Goal: Task Accomplishment & Management: Complete application form

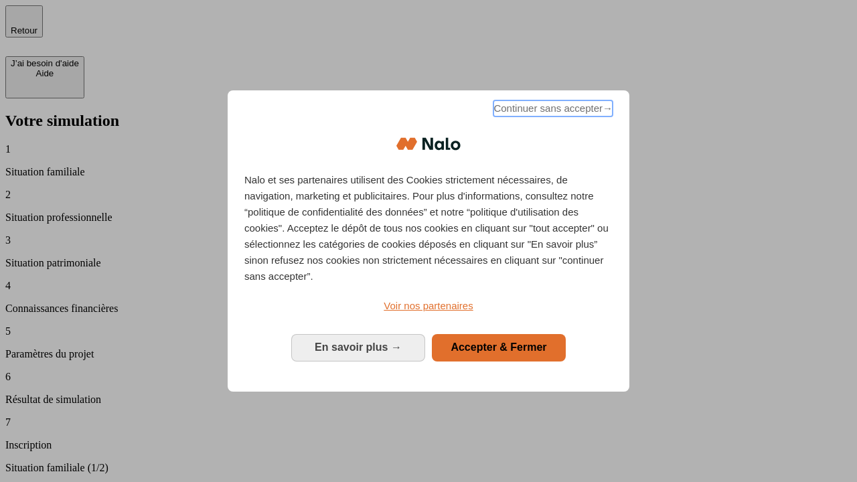
click at [551, 110] on span "Continuer sans accepter →" at bounding box center [552, 108] width 119 height 16
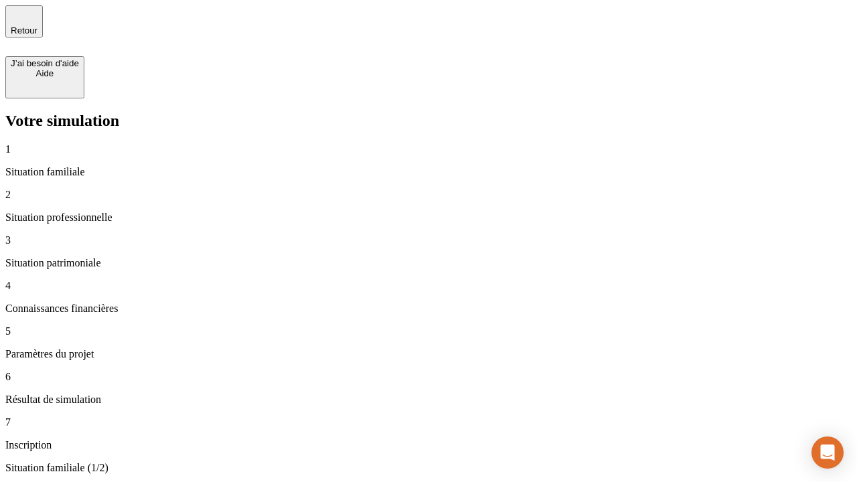
type input "30 000"
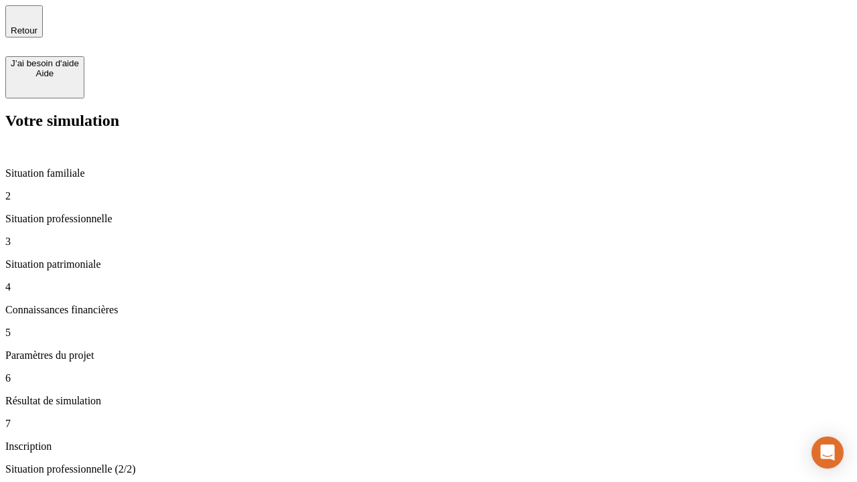
type input "0"
type input "1 000"
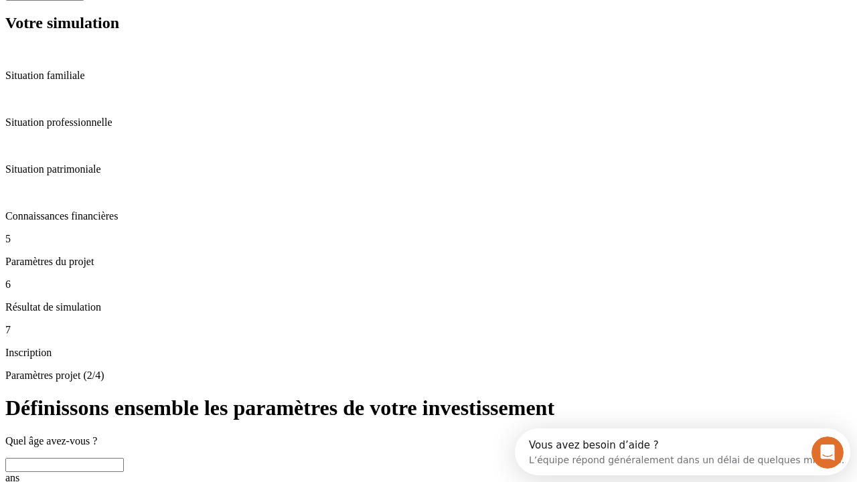
scroll to position [47, 0]
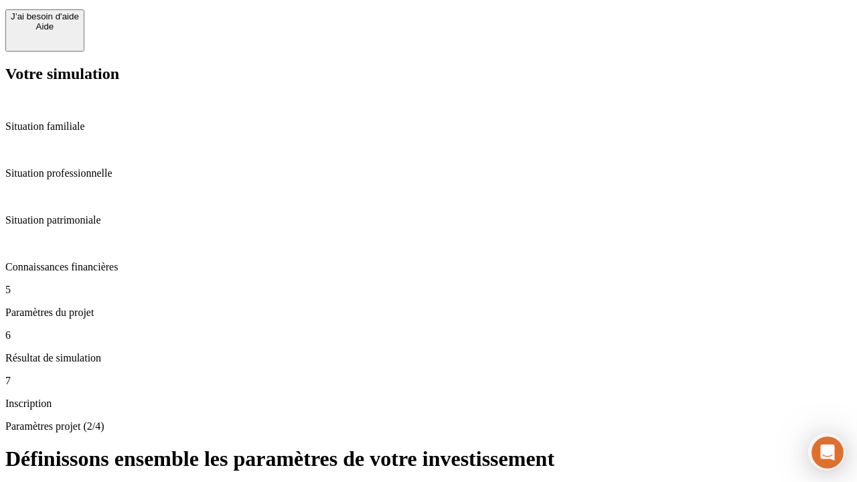
type input "40"
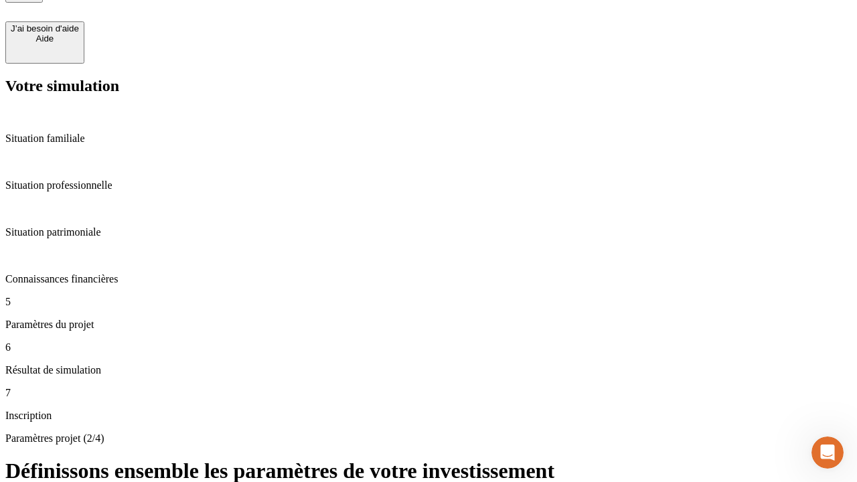
type input "200 000"
type input "640"
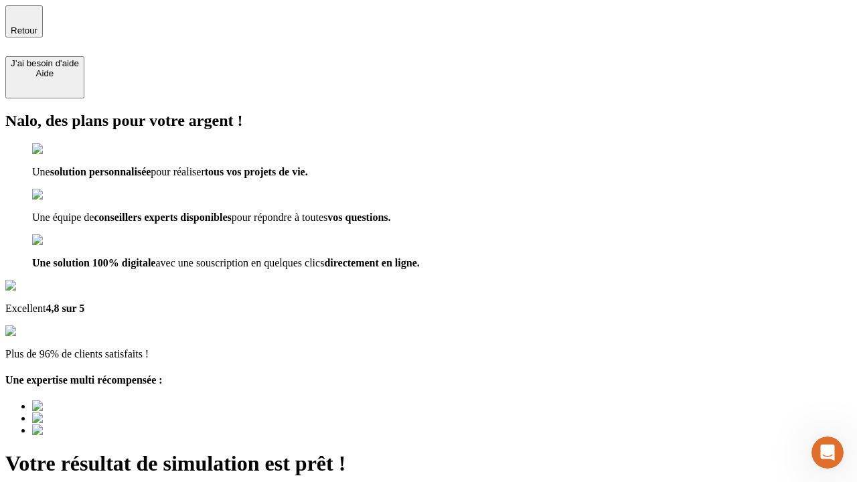
type input "[EMAIL_ADDRESS][DOMAIN_NAME]"
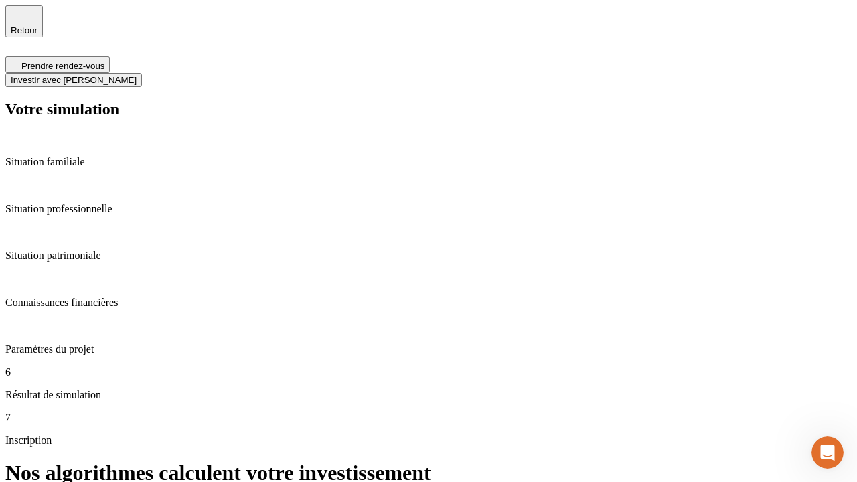
scroll to position [5, 0]
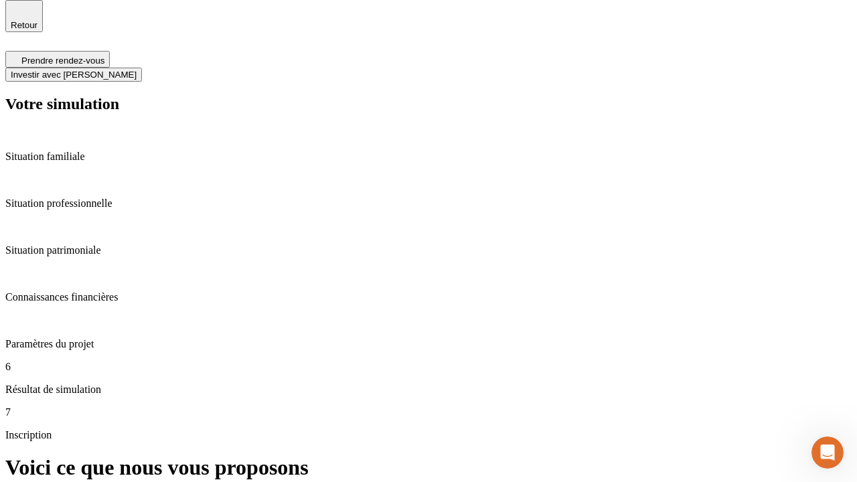
click at [137, 70] on span "Investir avec [PERSON_NAME]" at bounding box center [74, 75] width 126 height 10
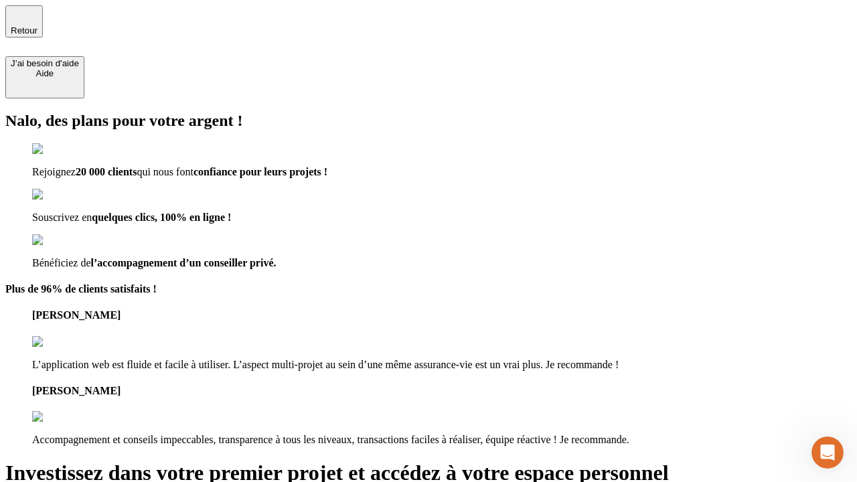
type input "[PERSON_NAME][EMAIL_ADDRESS][DOMAIN_NAME]"
